Goal: Register for event/course

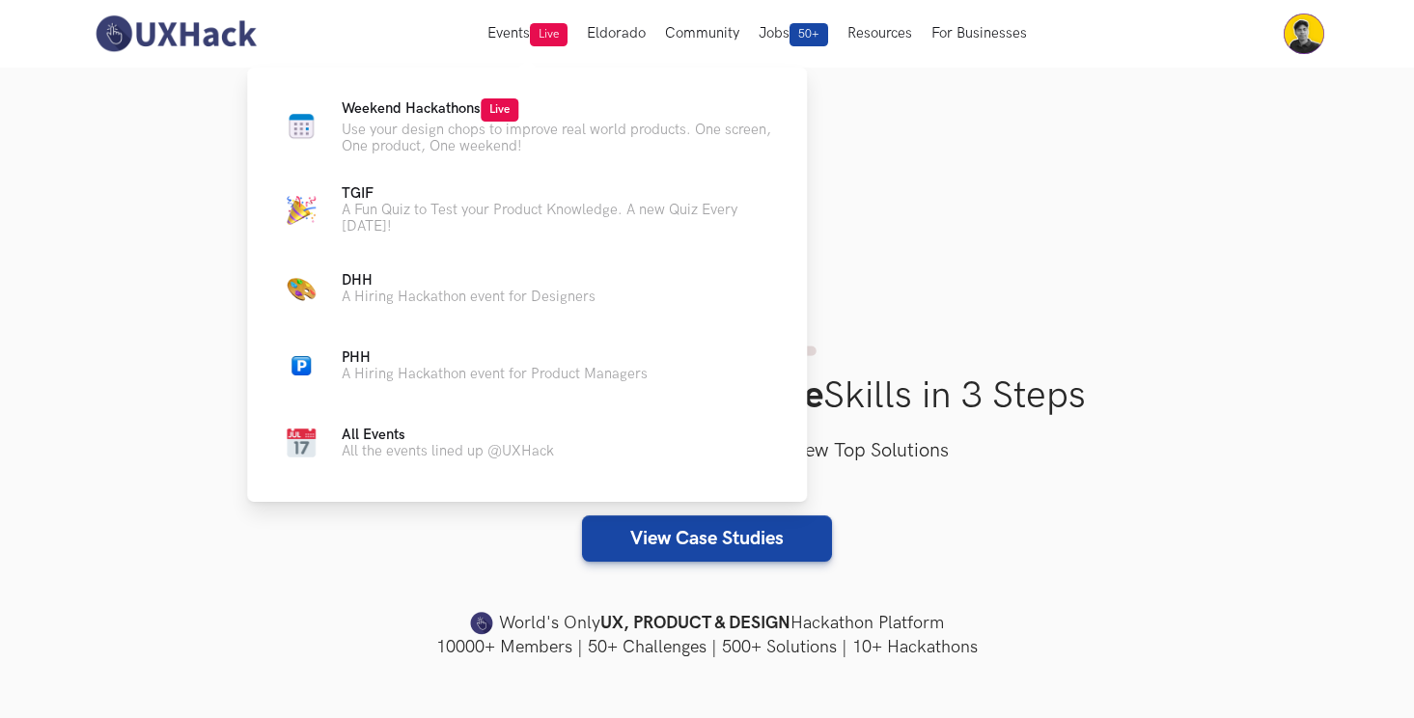
click at [495, 94] on div "Weekend Hackathons Live Use your design chops to improve real world products. O…" at bounding box center [527, 283] width 560 height 430
click at [486, 116] on span "Live" at bounding box center [500, 109] width 38 height 23
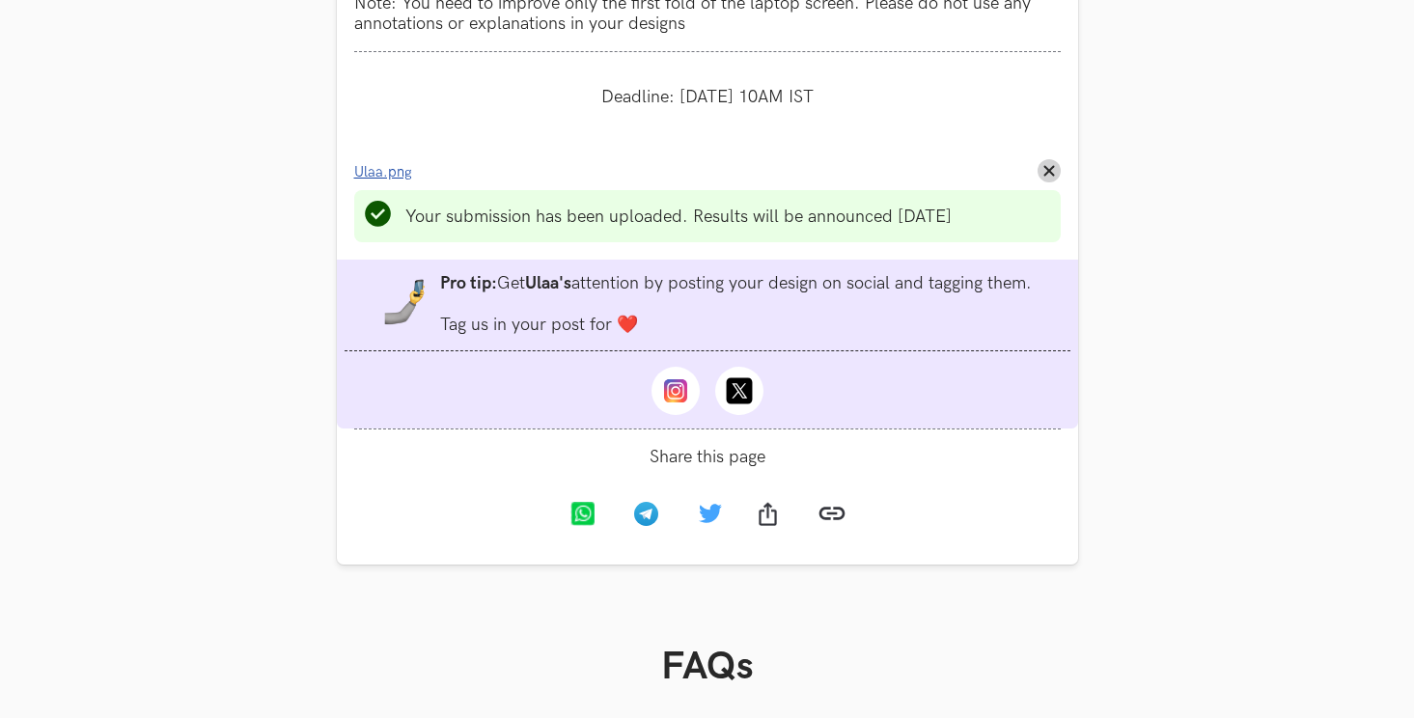
scroll to position [1472, 0]
click at [668, 404] on icon at bounding box center [674, 391] width 23 height 23
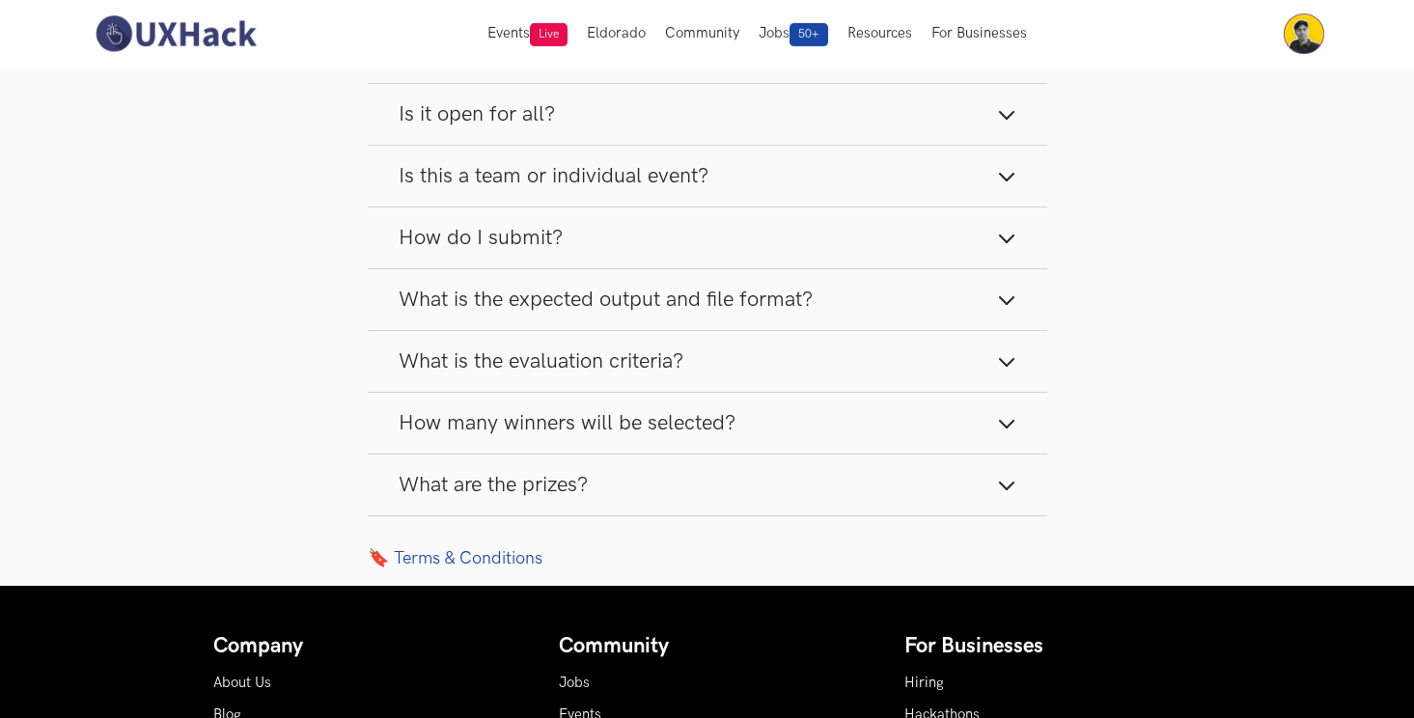
scroll to position [2250, 0]
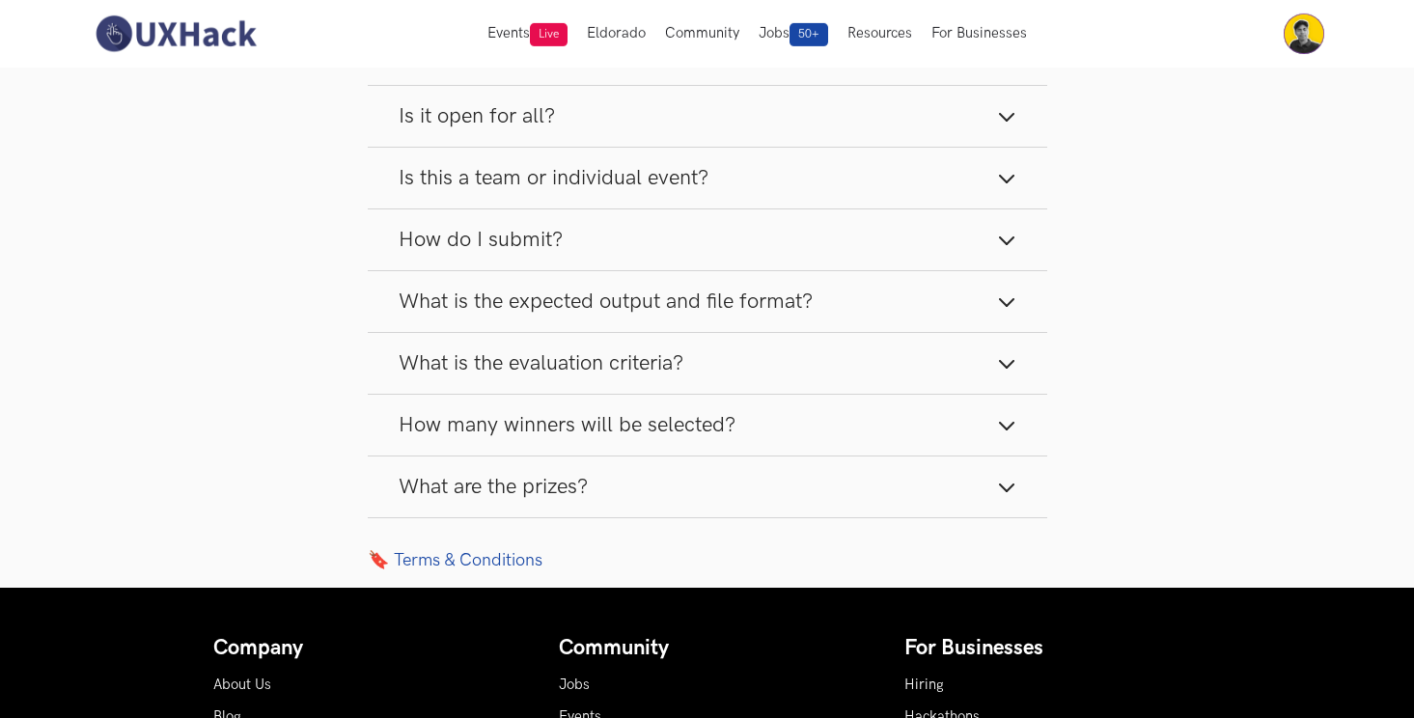
click at [679, 315] on span "What is the expected output and file format?" at bounding box center [606, 302] width 414 height 26
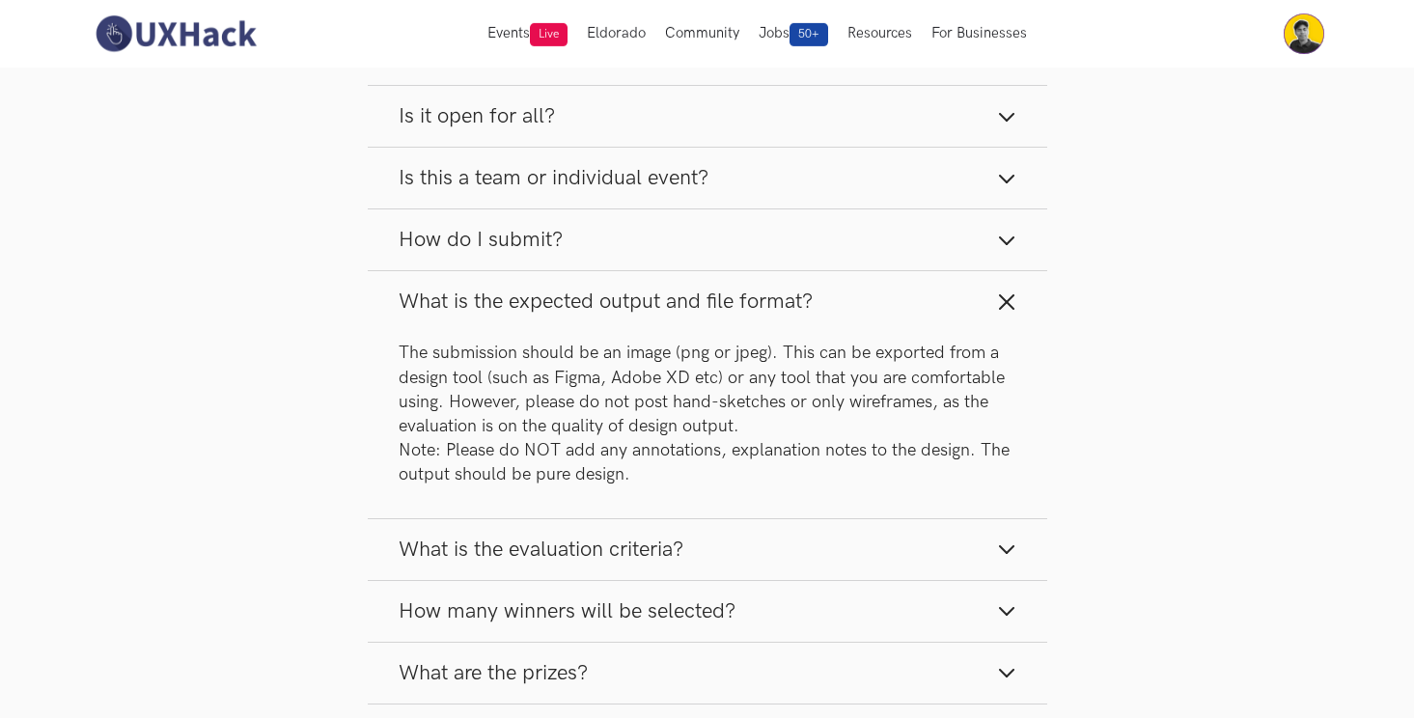
click at [679, 315] on span "What is the expected output and file format?" at bounding box center [606, 302] width 414 height 26
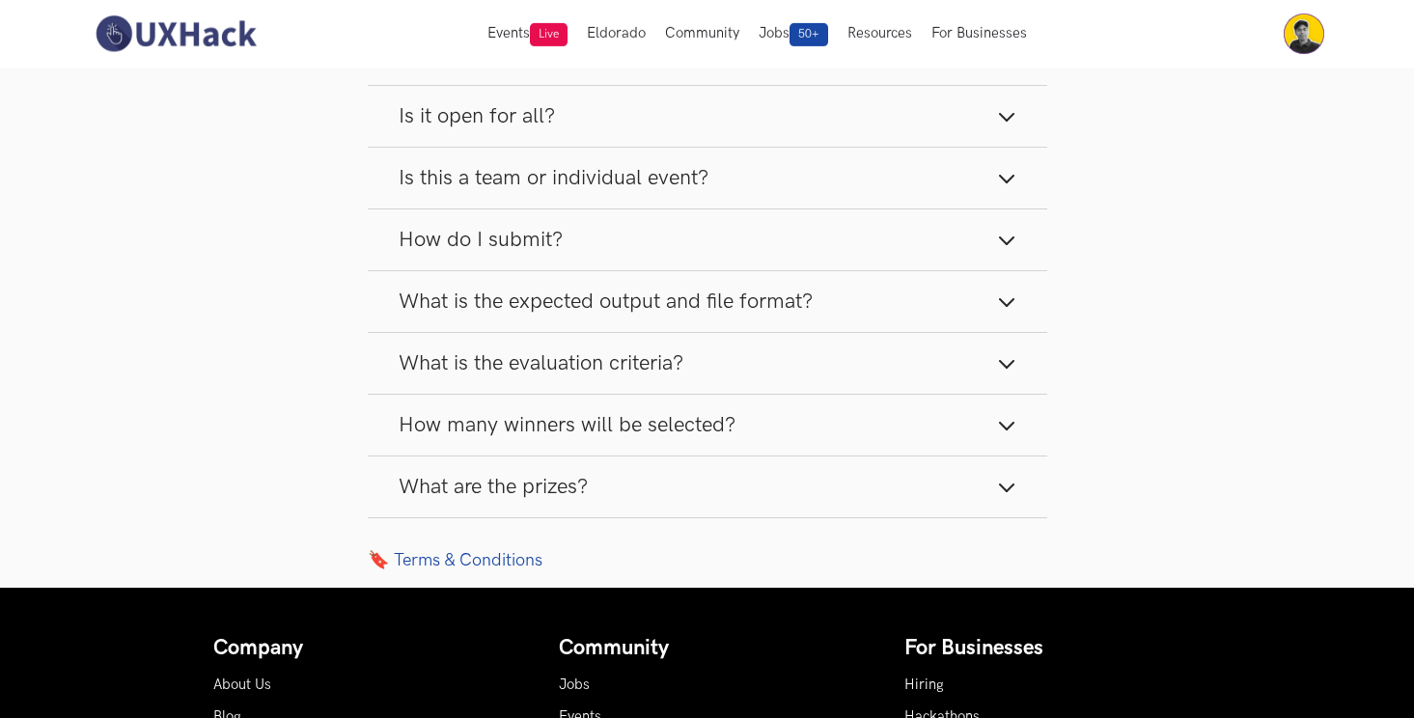
click at [665, 355] on span "What is the evaluation criteria?" at bounding box center [541, 363] width 285 height 26
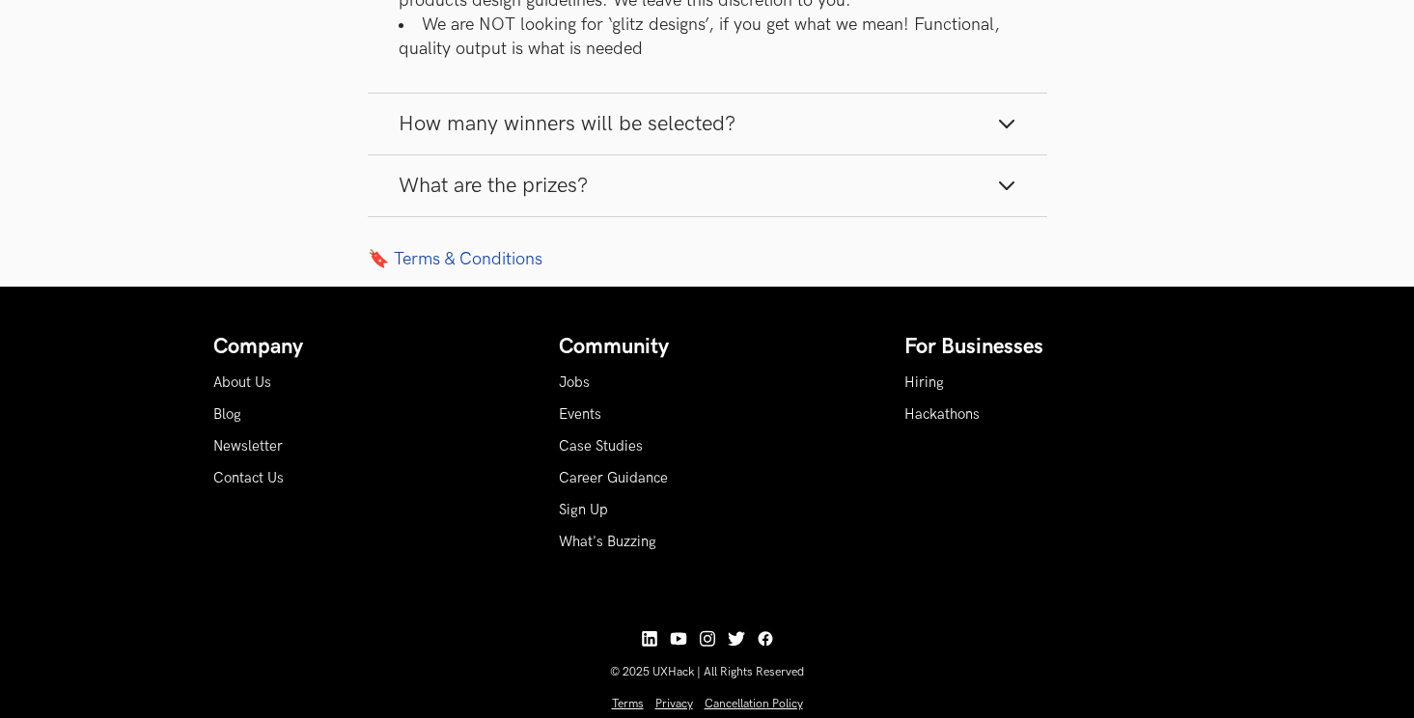
scroll to position [2859, 0]
